Goal: Use online tool/utility: Utilize a website feature to perform a specific function

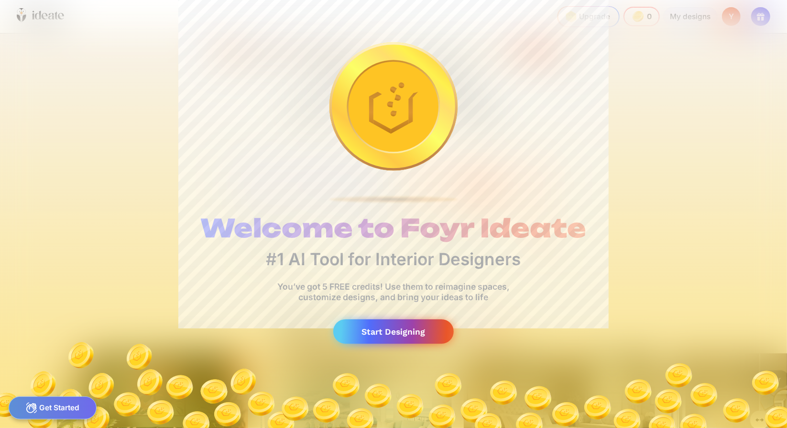
click at [402, 340] on div "Start Designing" at bounding box center [393, 331] width 121 height 24
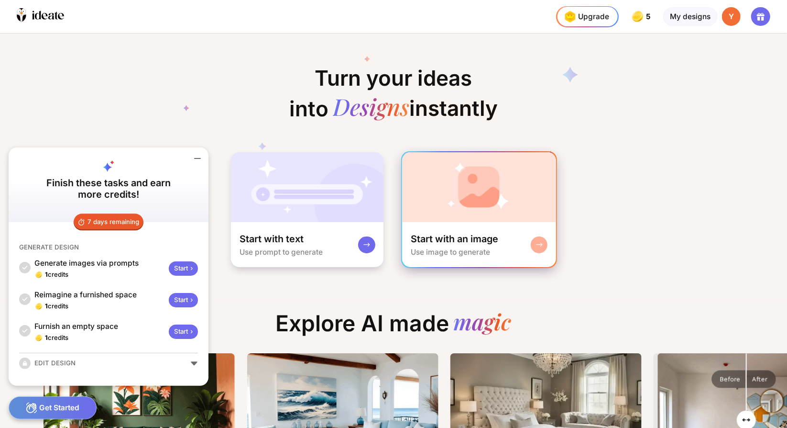
click at [477, 244] on div "Start with an image" at bounding box center [455, 239] width 88 height 12
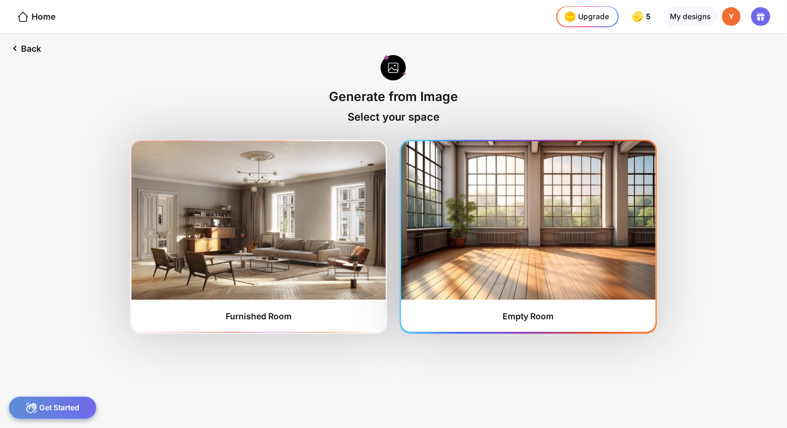
click at [550, 240] on img at bounding box center [528, 220] width 254 height 158
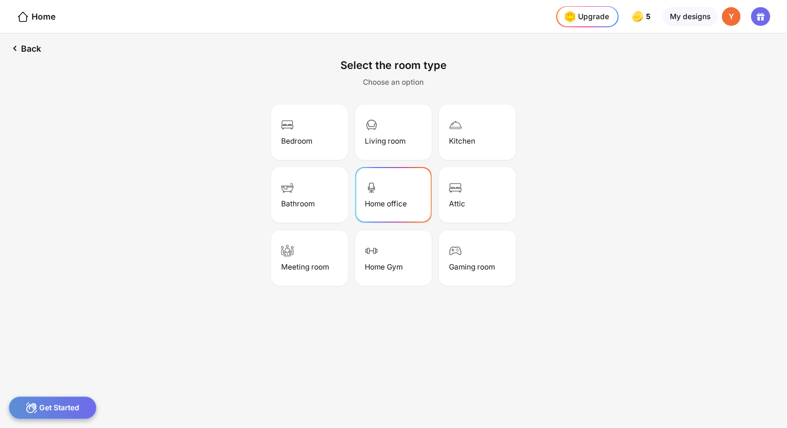
click at [379, 201] on div "Home office" at bounding box center [387, 203] width 42 height 9
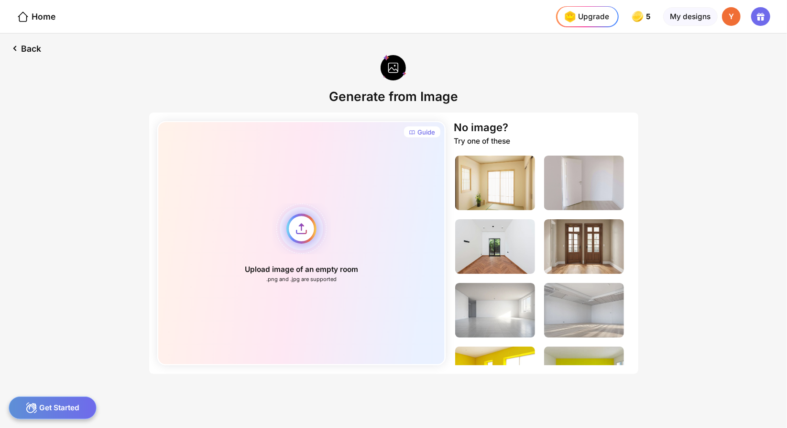
click at [306, 227] on div "Upload image of an empty room .png and .jpg are supported" at bounding box center [301, 243] width 288 height 244
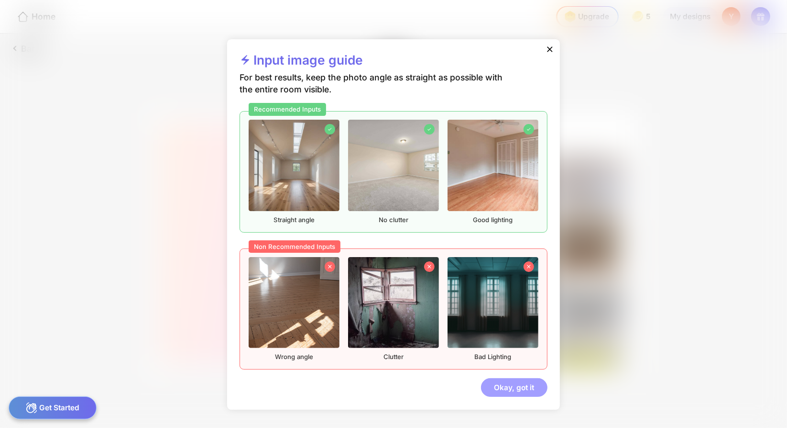
click at [512, 391] on div "Okay, got it" at bounding box center [514, 387] width 67 height 19
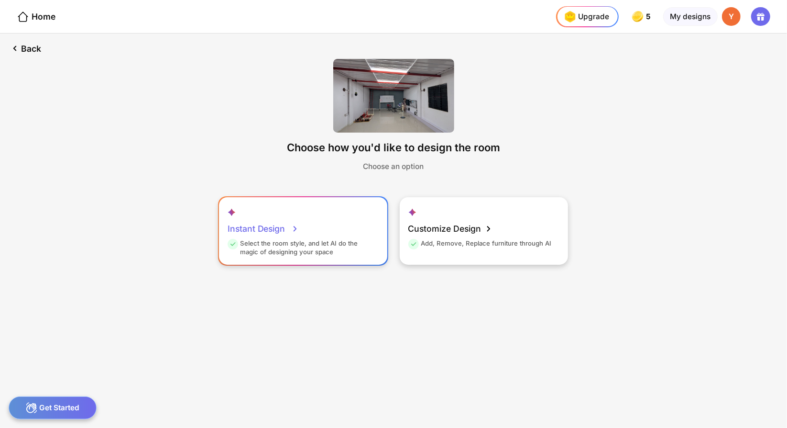
click at [266, 225] on div "Instant Design" at bounding box center [264, 228] width 72 height 21
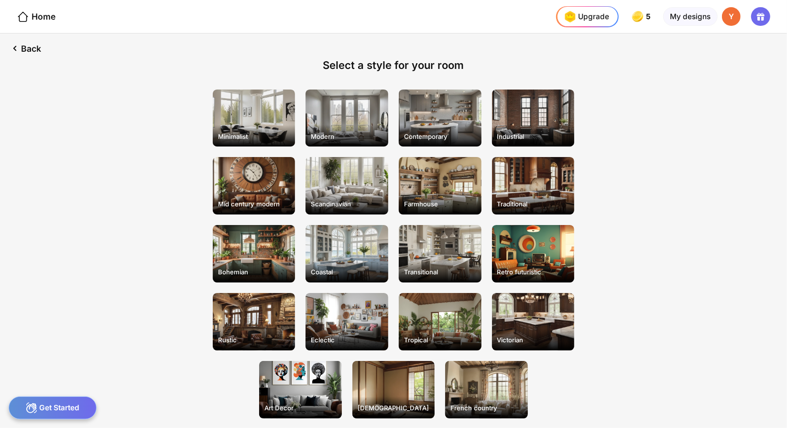
click at [105, 249] on div "Back Select a style for your room Minimalist Modern Contemporary Industrial Mid…" at bounding box center [393, 230] width 787 height 394
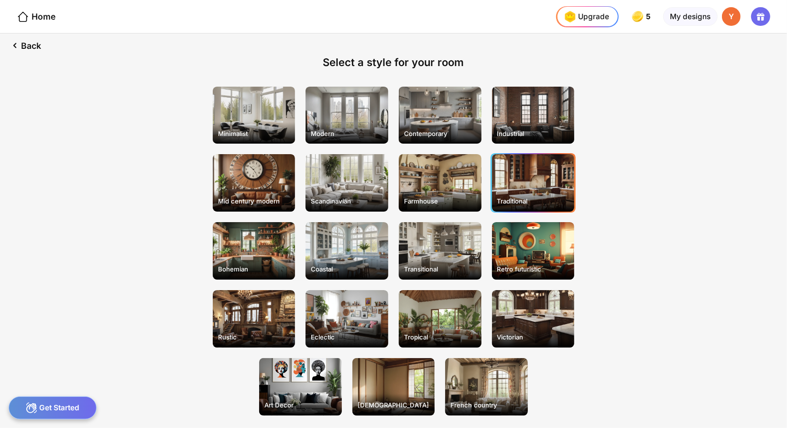
click at [520, 175] on div "Traditional" at bounding box center [533, 182] width 83 height 57
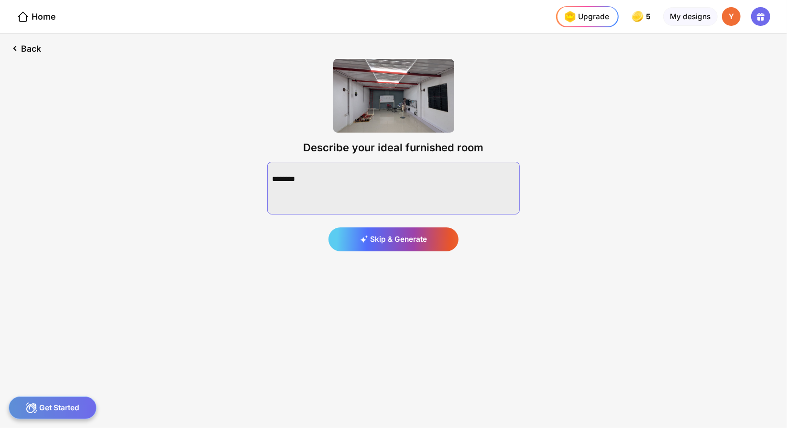
click at [467, 185] on textarea at bounding box center [393, 188] width 253 height 53
paste textarea "**********"
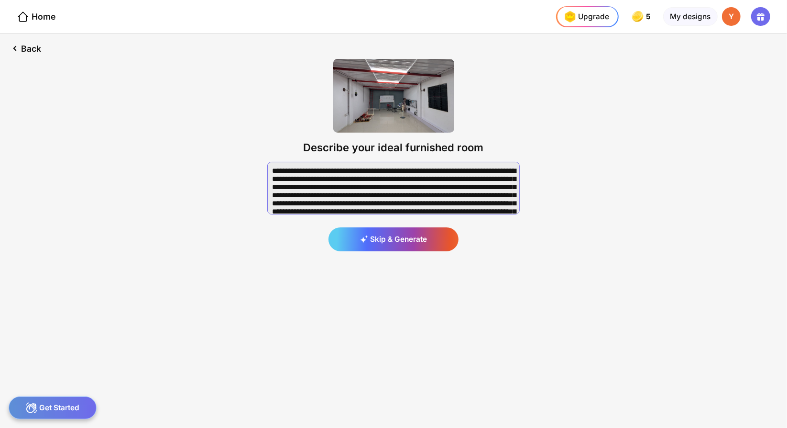
scroll to position [24, 0]
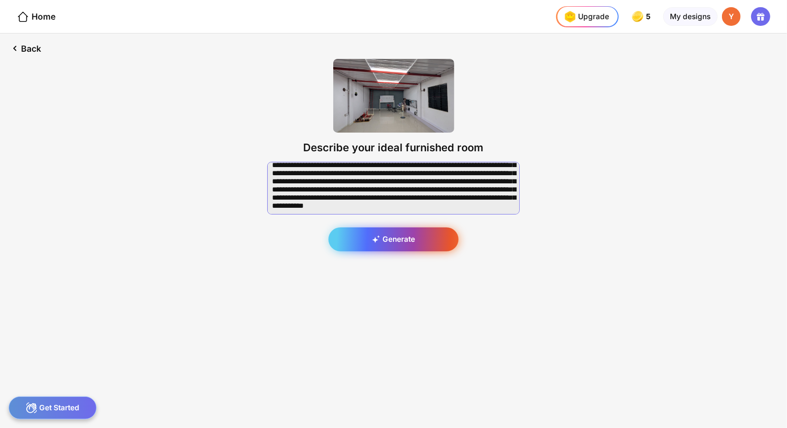
type textarea "**********"
click at [417, 233] on div "Generate" at bounding box center [394, 239] width 131 height 24
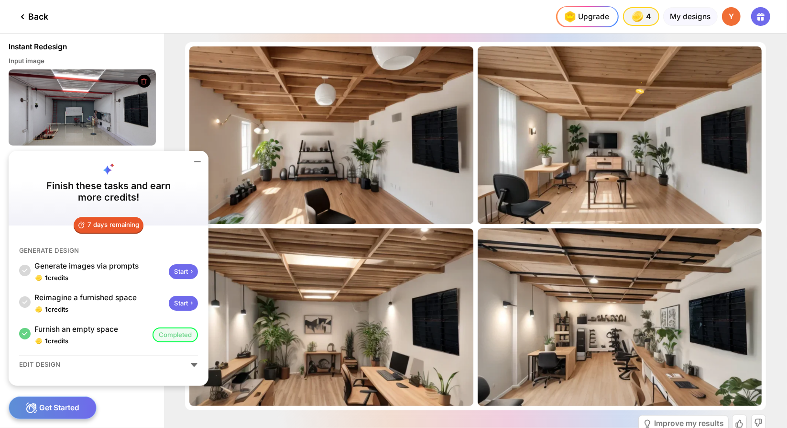
click at [201, 161] on icon at bounding box center [197, 161] width 11 height 11
